Goal: Task Accomplishment & Management: Manage account settings

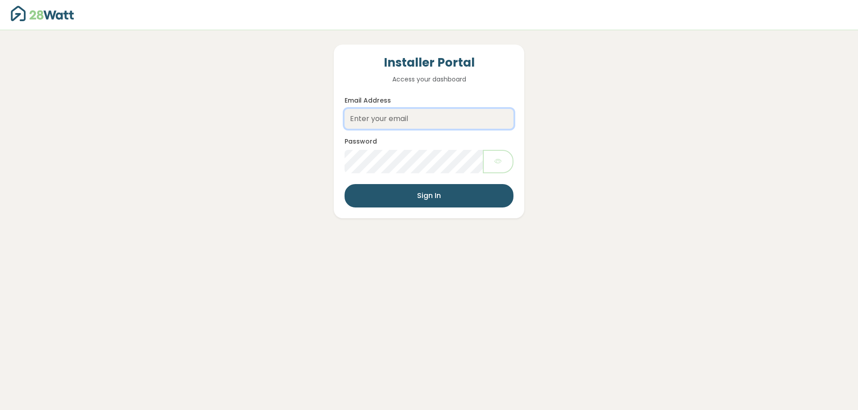
click at [450, 111] on input "Email Address" at bounding box center [429, 119] width 168 height 20
paste input "[PERSON_NAME][EMAIL_ADDRESS][PERSON_NAME][DOMAIN_NAME]"
type input "[PERSON_NAME][EMAIL_ADDRESS][PERSON_NAME][DOMAIN_NAME]"
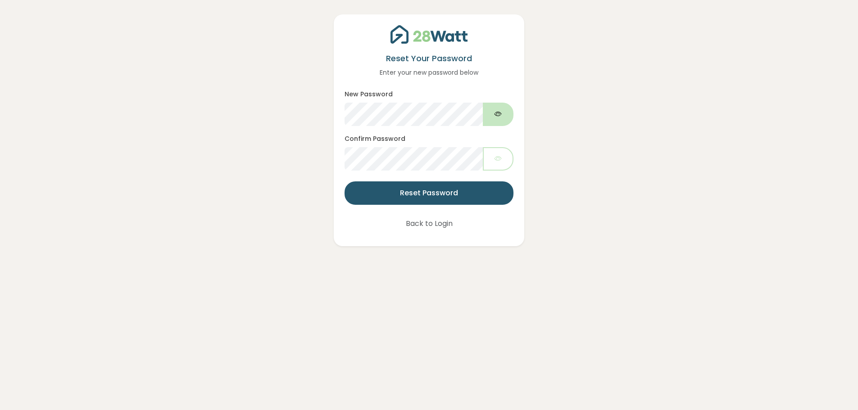
click at [493, 114] on button "button" at bounding box center [498, 114] width 31 height 23
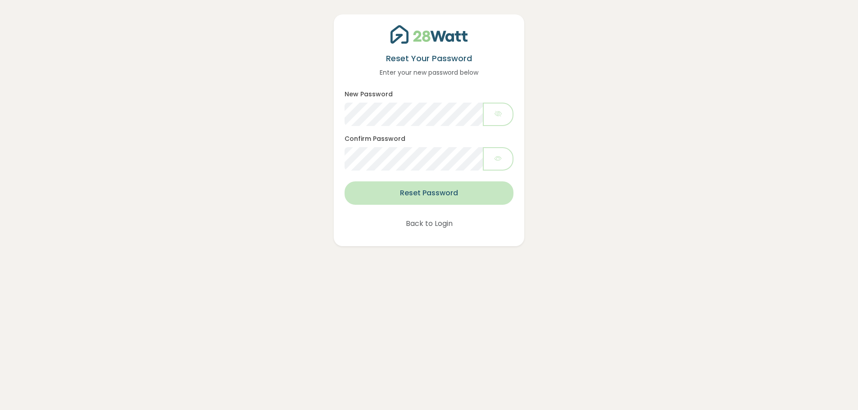
click at [444, 195] on button "Reset Password" at bounding box center [429, 193] width 168 height 23
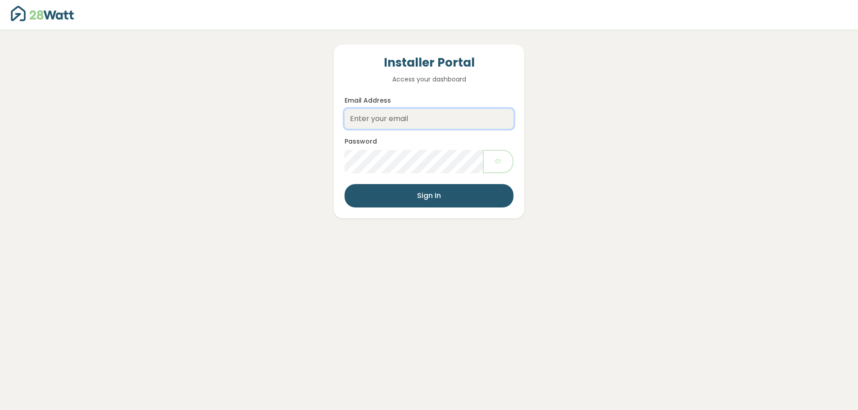
type input "[PERSON_NAME][EMAIL_ADDRESS][PERSON_NAME][DOMAIN_NAME]"
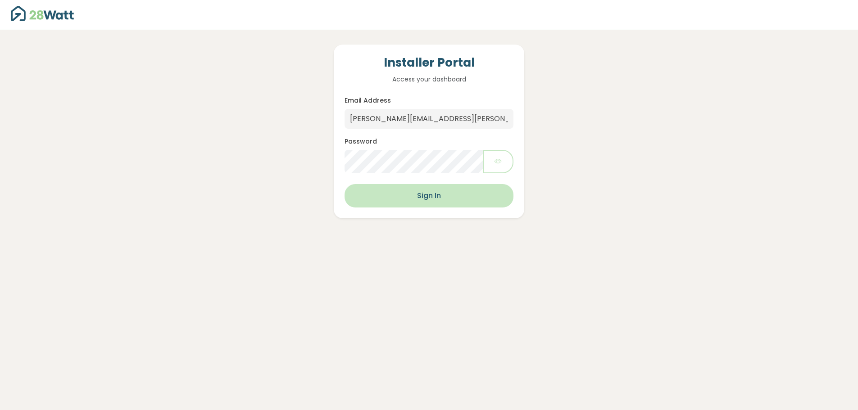
click at [425, 195] on button "Sign In" at bounding box center [429, 195] width 168 height 23
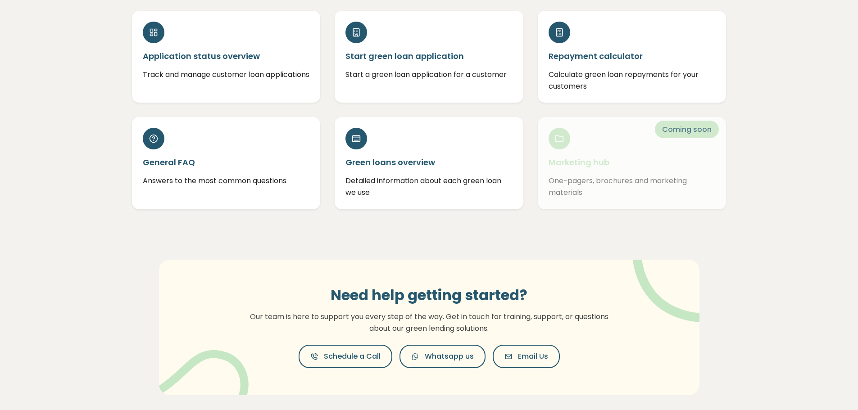
scroll to position [45, 0]
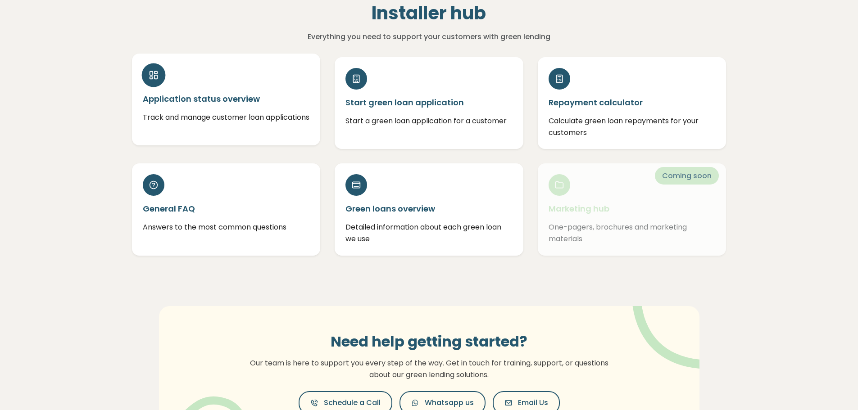
click at [248, 113] on p "Track and manage customer loan applications" at bounding box center [226, 118] width 167 height 12
